Goal: Communication & Community: Answer question/provide support

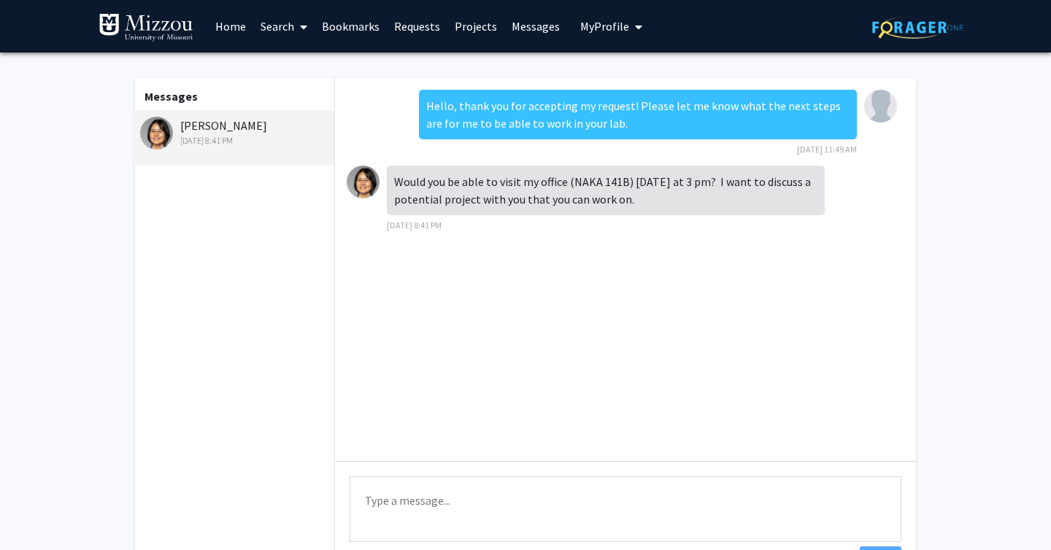
click at [461, 512] on textarea "Type a message" at bounding box center [626, 510] width 552 height 66
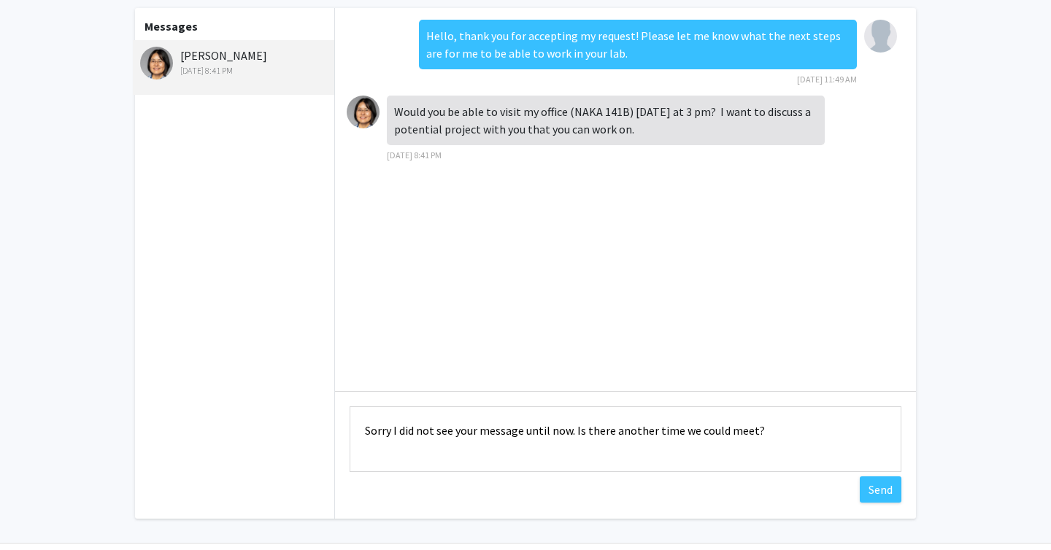
scroll to position [74, 0]
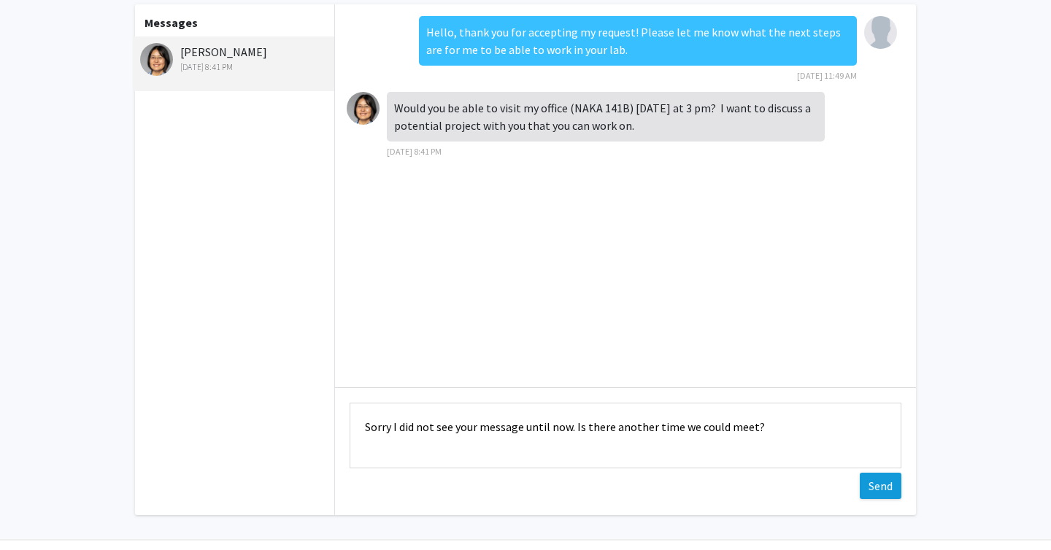
type textarea "Sorry I did not see your message until now. Is there another time we could meet?"
click at [867, 478] on button "Send" at bounding box center [881, 486] width 42 height 26
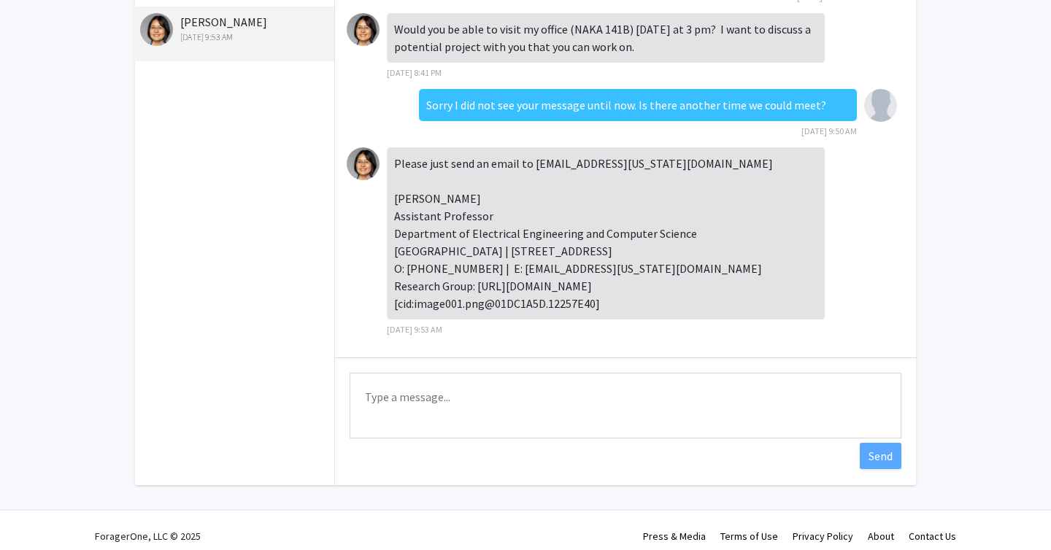
scroll to position [106, 0]
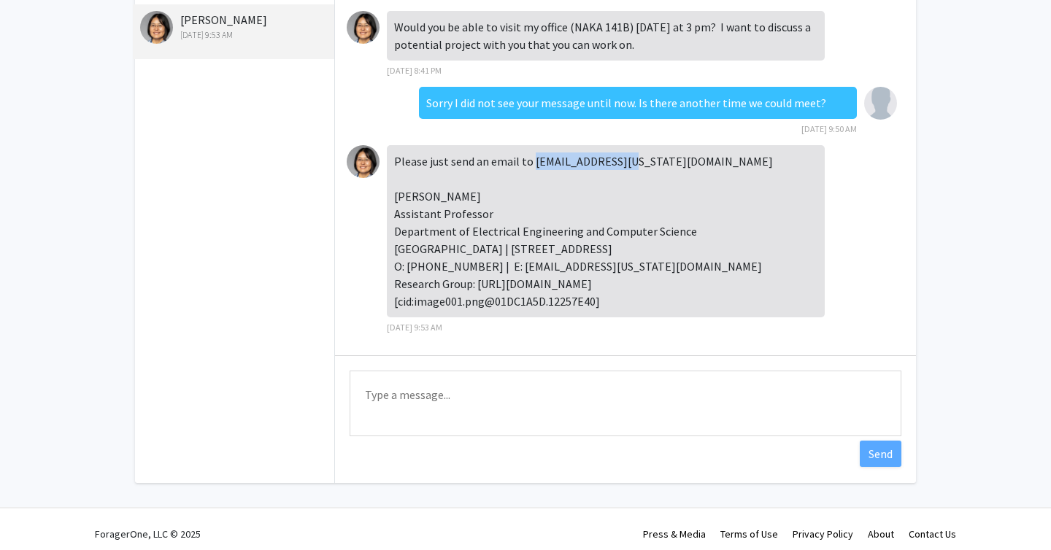
drag, startPoint x: 636, startPoint y: 161, endPoint x: 532, endPoint y: 161, distance: 104.4
click at [532, 161] on div "Please just send an email to pzhu@missouri.edu Peifen Zhu Assistant Professor D…" at bounding box center [606, 231] width 438 height 172
copy div "pzhu@missouri.edu"
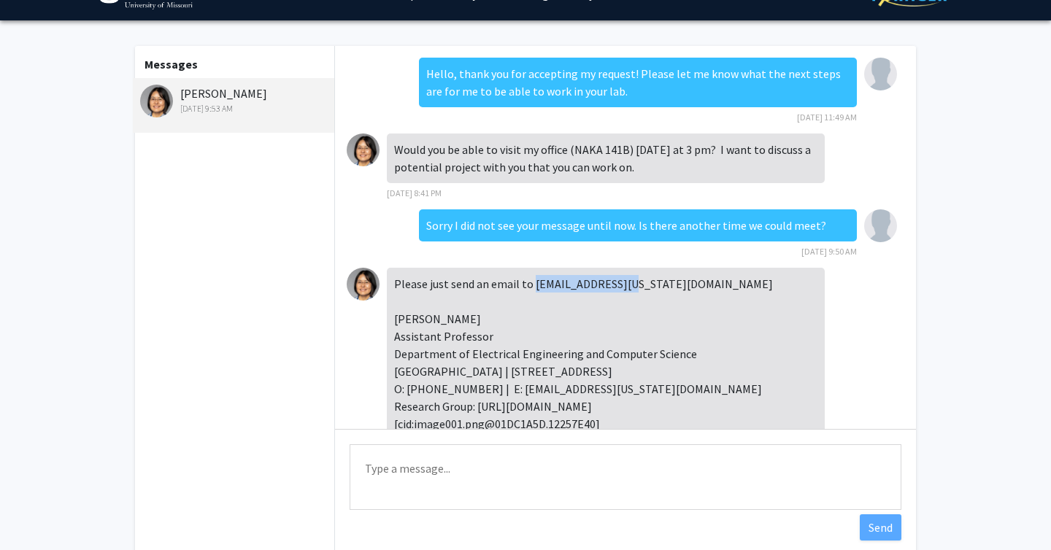
scroll to position [26, 0]
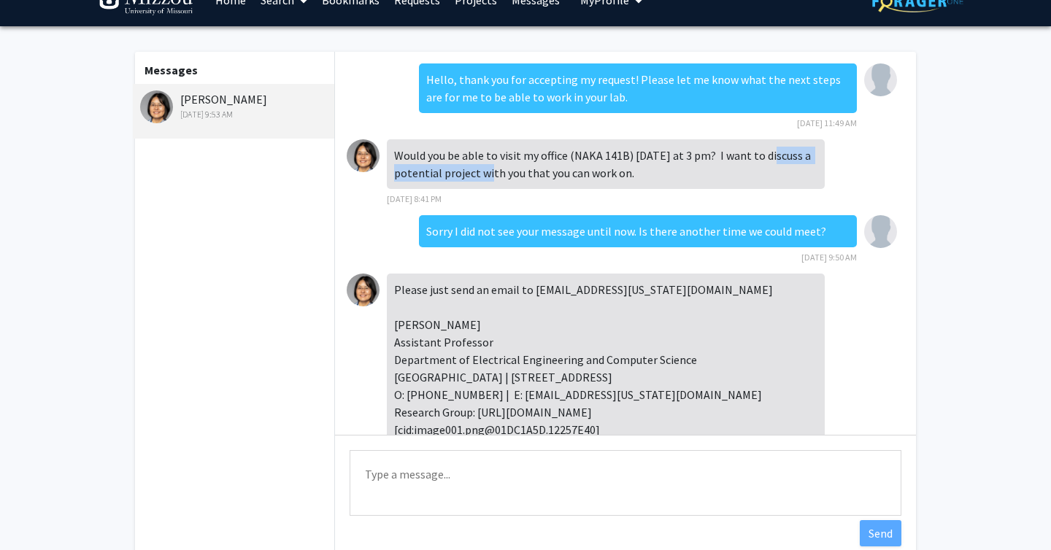
drag, startPoint x: 771, startPoint y: 156, endPoint x: 476, endPoint y: 166, distance: 295.1
click at [476, 166] on div "Would you be able to visit my office (NAKA 141B) [DATE] at 3 pm? I want to disc…" at bounding box center [606, 164] width 438 height 50
copy div "discuss a potential project"
click at [463, 348] on div "Please just send an email to pzhu@missouri.edu Peifen Zhu Assistant Professor D…" at bounding box center [606, 360] width 438 height 172
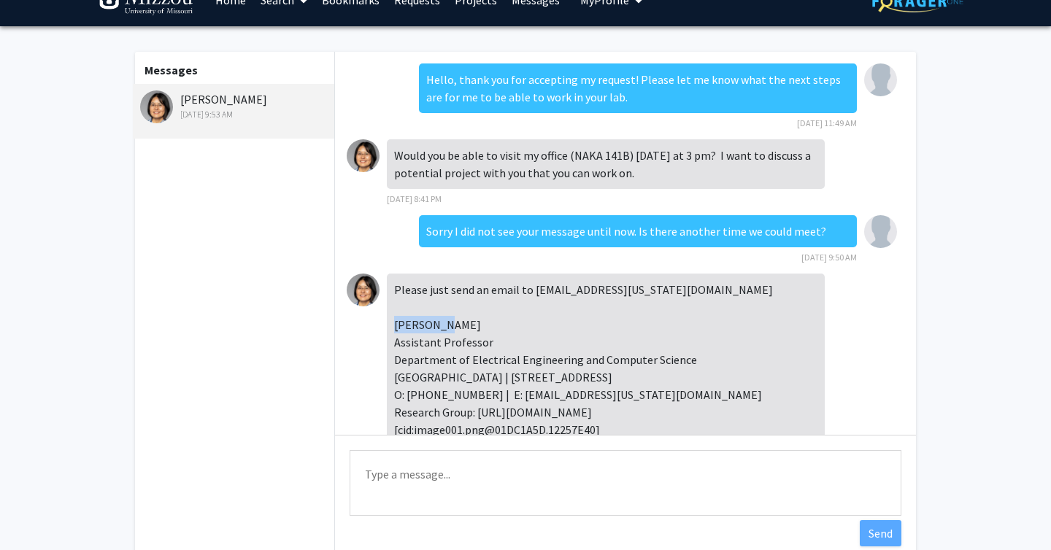
copy div "Professor"
click at [434, 319] on div "Please just send an email to pzhu@missouri.edu Peifen Zhu Assistant Professor D…" at bounding box center [606, 360] width 438 height 172
copy div "Zhu"
